Goal: Navigation & Orientation: Find specific page/section

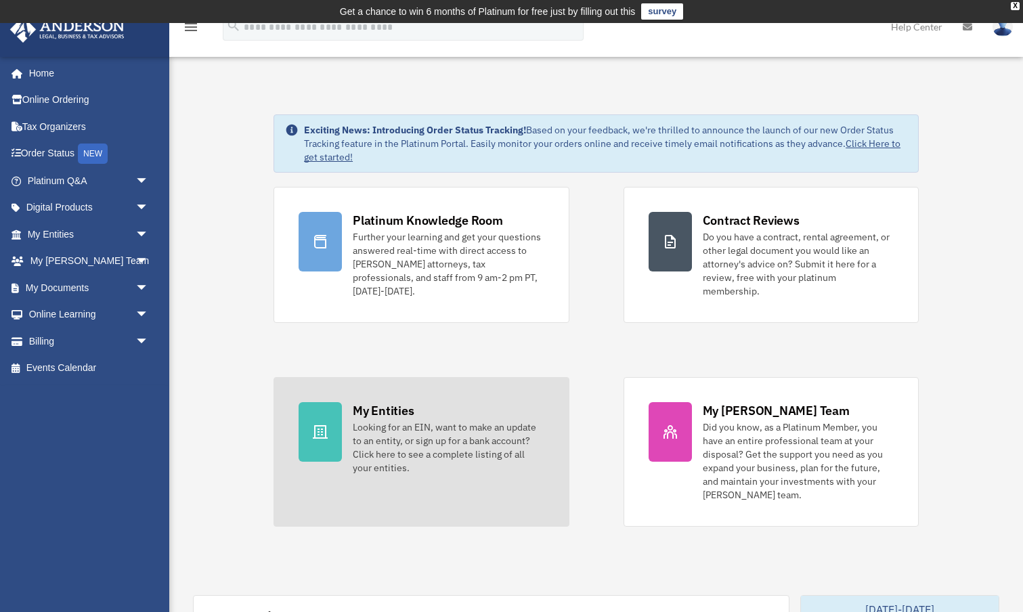
click at [428, 433] on div "Looking for an EIN, want to make an update to an entity, or sign up for a bank …" at bounding box center [448, 448] width 191 height 54
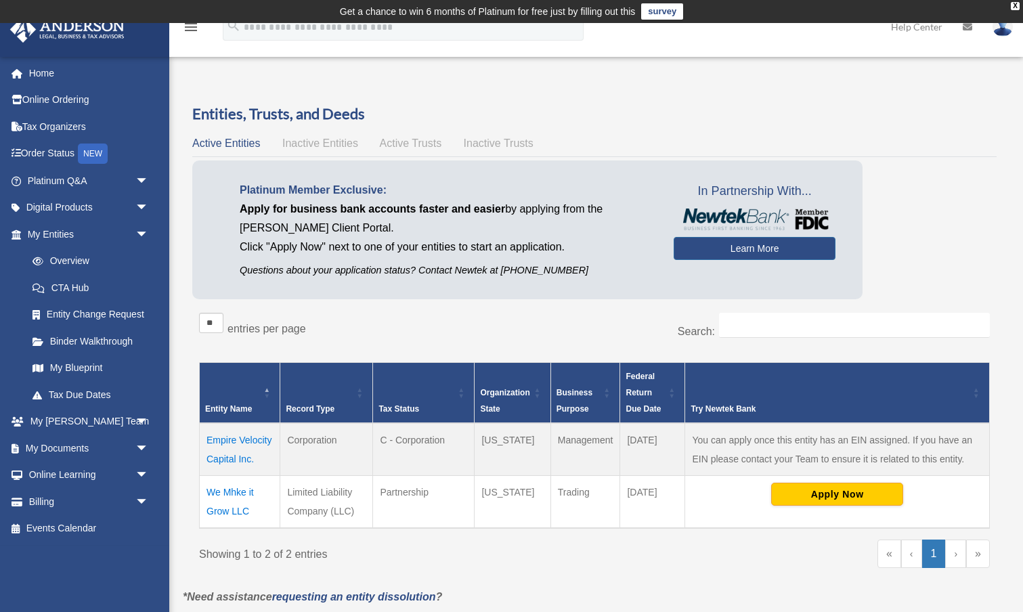
click at [244, 442] on td "Empire Velocity Capital Inc." at bounding box center [240, 449] width 81 height 53
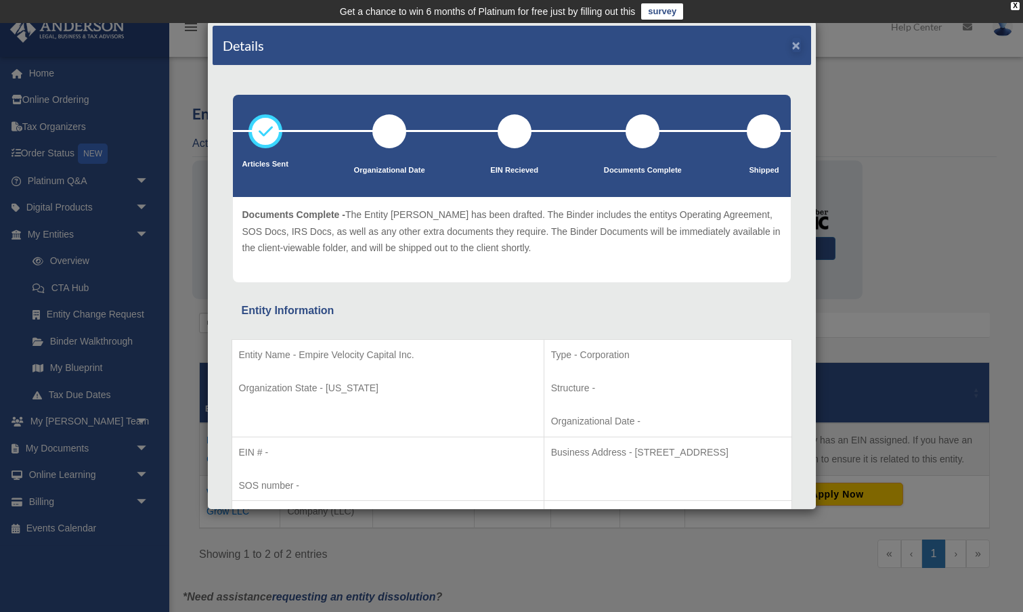
click at [796, 45] on button "×" at bounding box center [796, 45] width 9 height 14
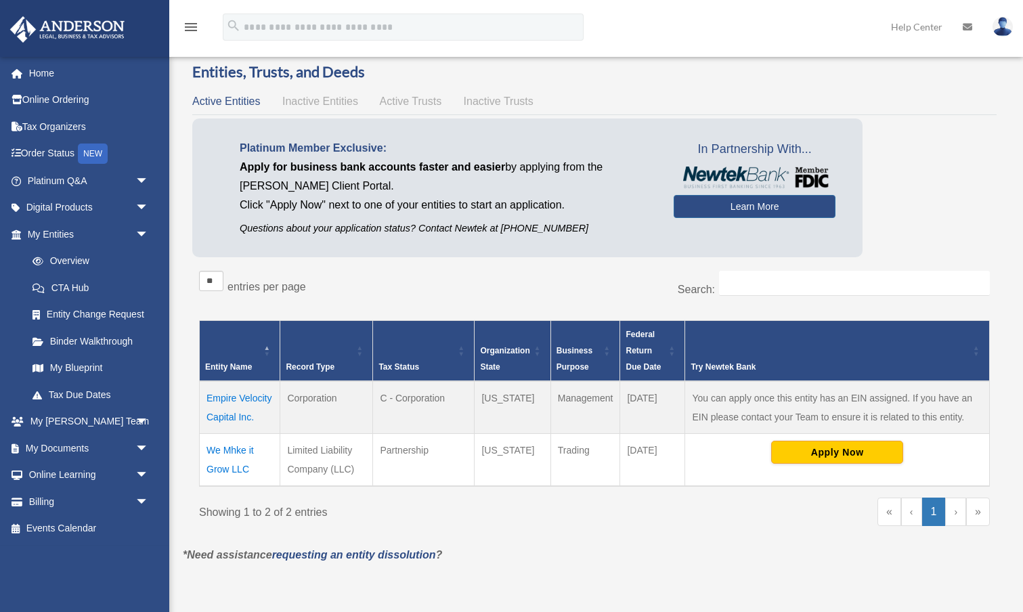
scroll to position [62, 0]
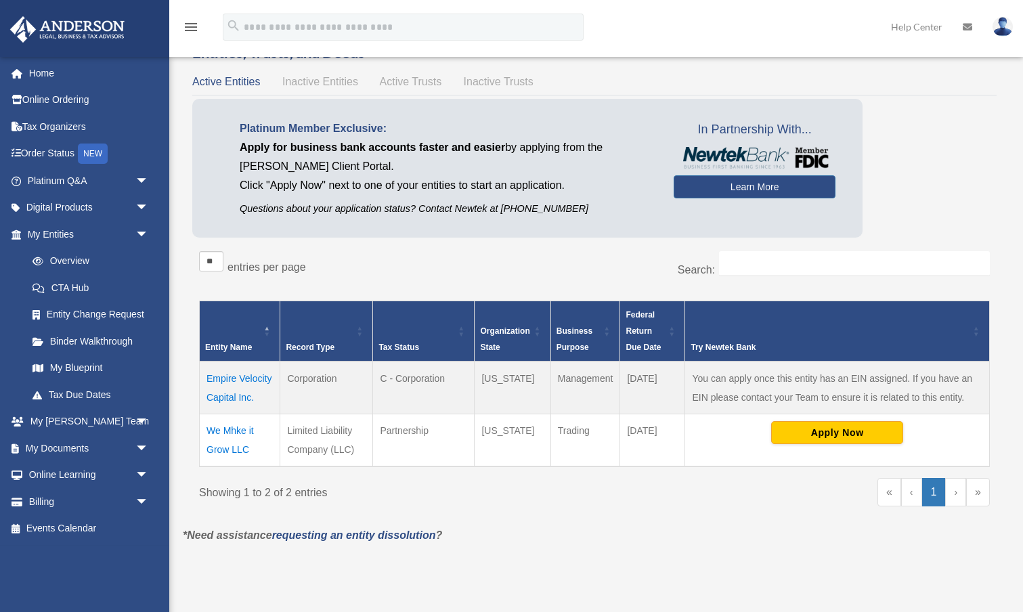
click at [440, 85] on span "Active Trusts" at bounding box center [411, 82] width 62 height 12
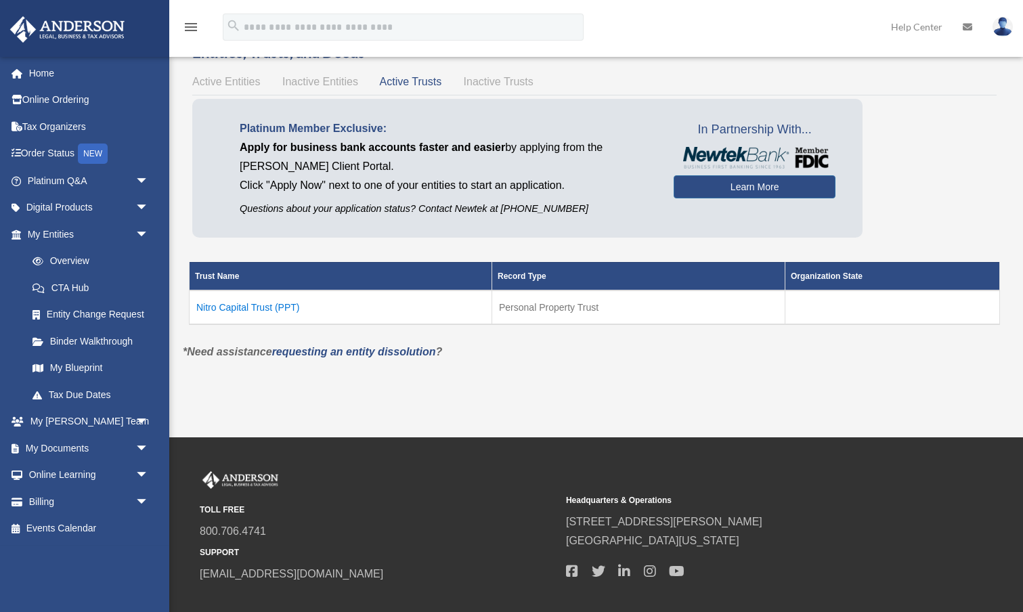
click at [277, 305] on td "Nitro Capital Trust (PPT)" at bounding box center [341, 308] width 303 height 34
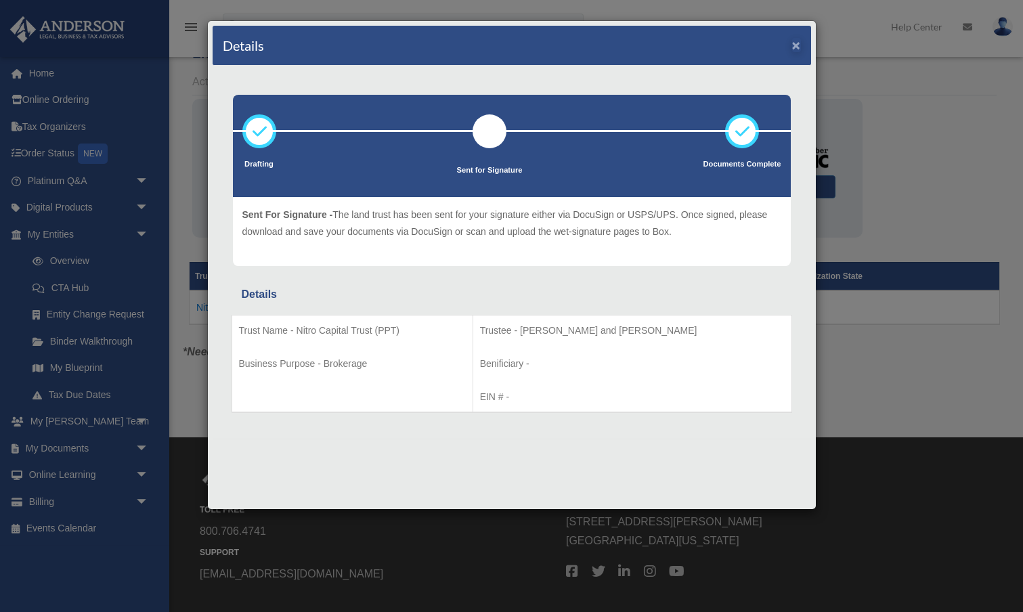
click at [795, 47] on button "×" at bounding box center [796, 45] width 9 height 14
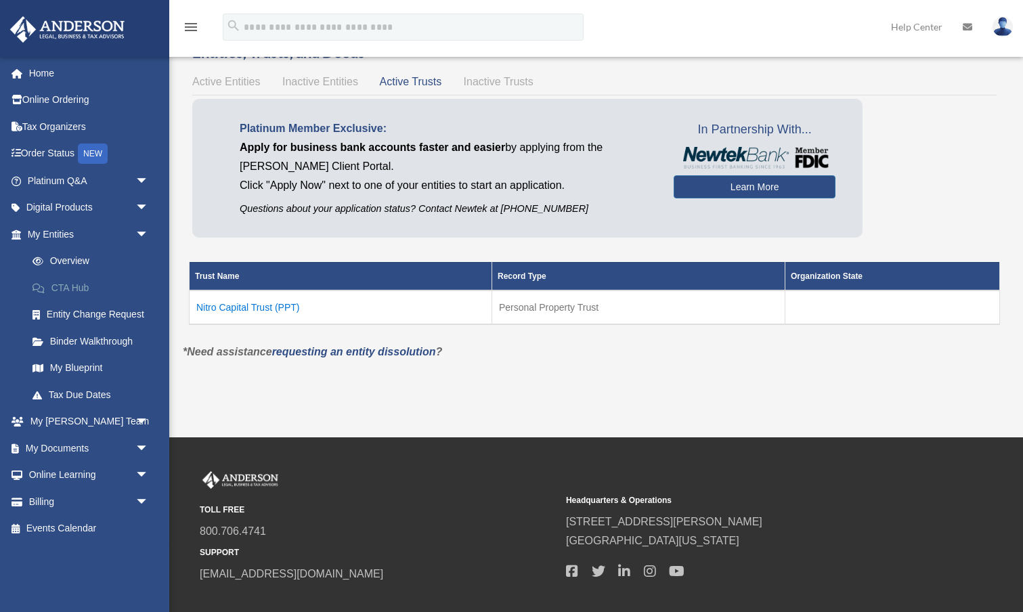
click at [81, 285] on link "CTA Hub" at bounding box center [94, 287] width 150 height 27
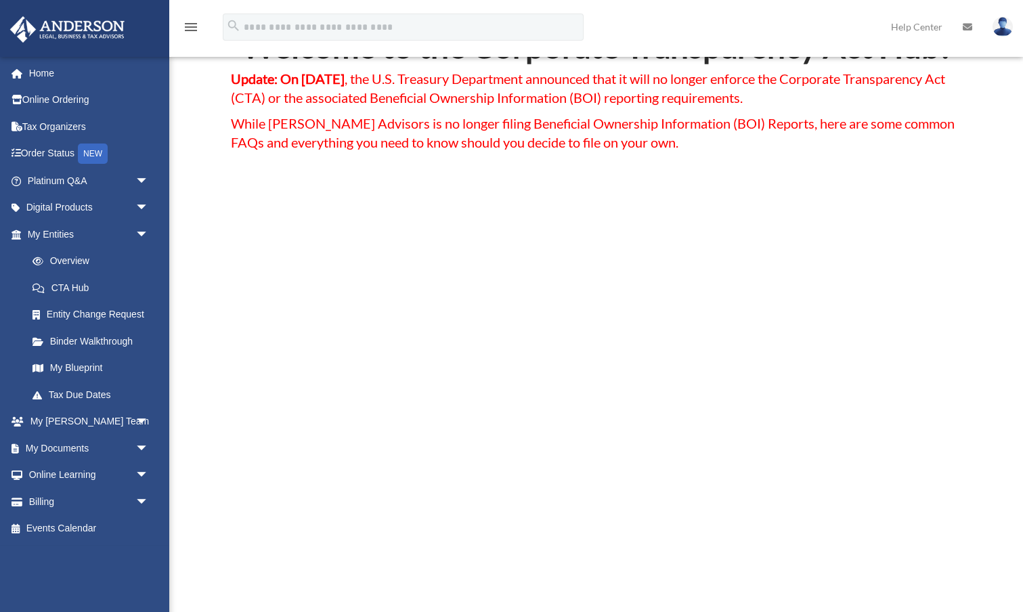
scroll to position [119, 0]
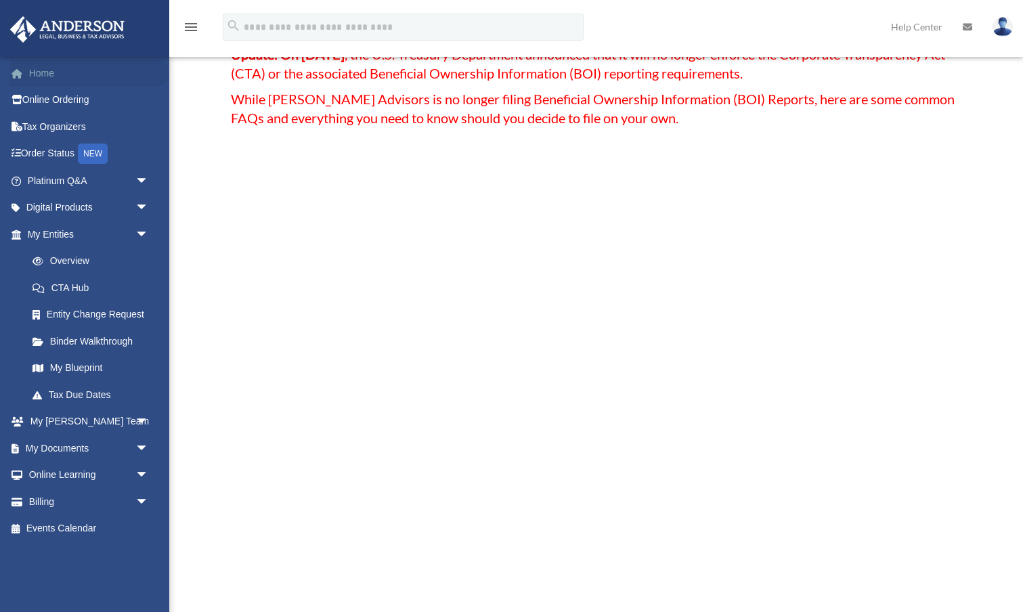
click at [46, 72] on link "Home" at bounding box center [89, 73] width 160 height 27
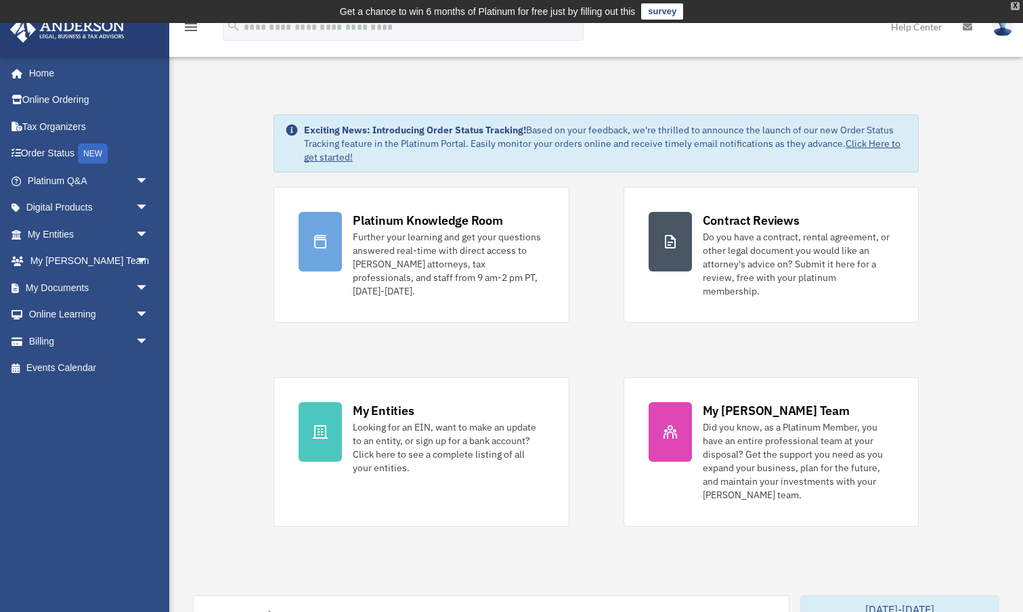
click at [1016, 8] on div "X" at bounding box center [1015, 6] width 9 height 8
